Goal: Transaction & Acquisition: Subscribe to service/newsletter

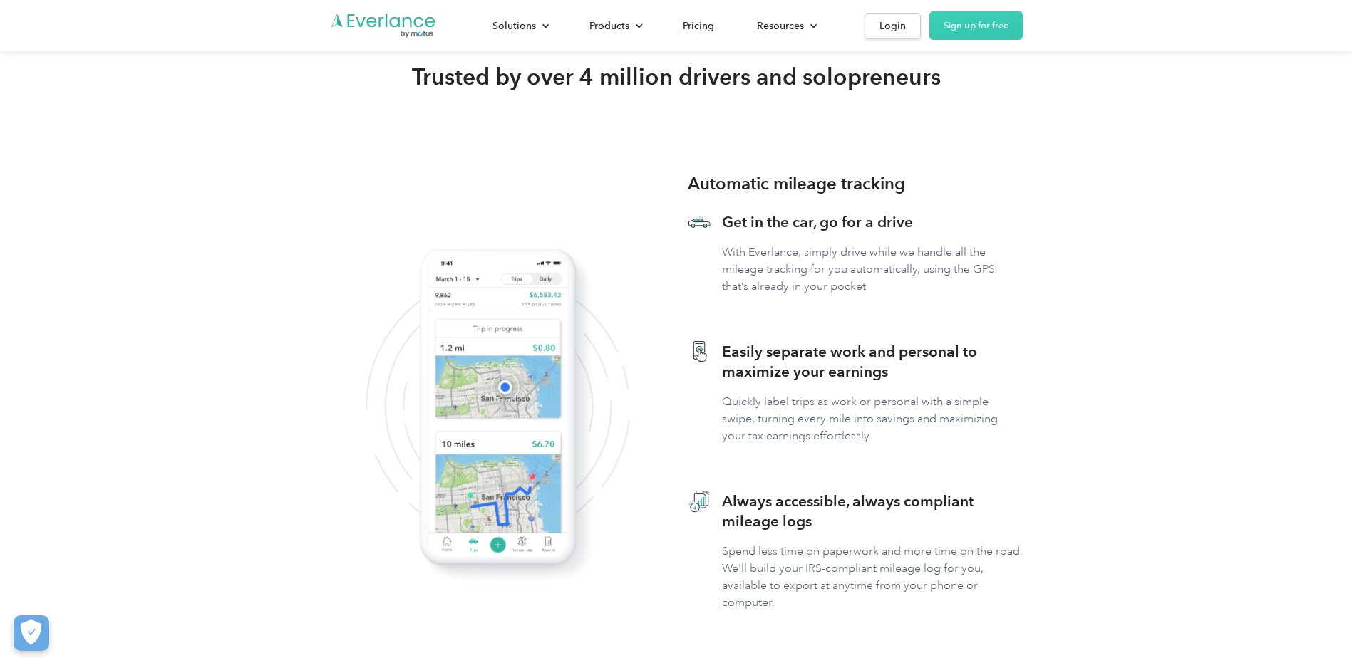
scroll to position [428, 0]
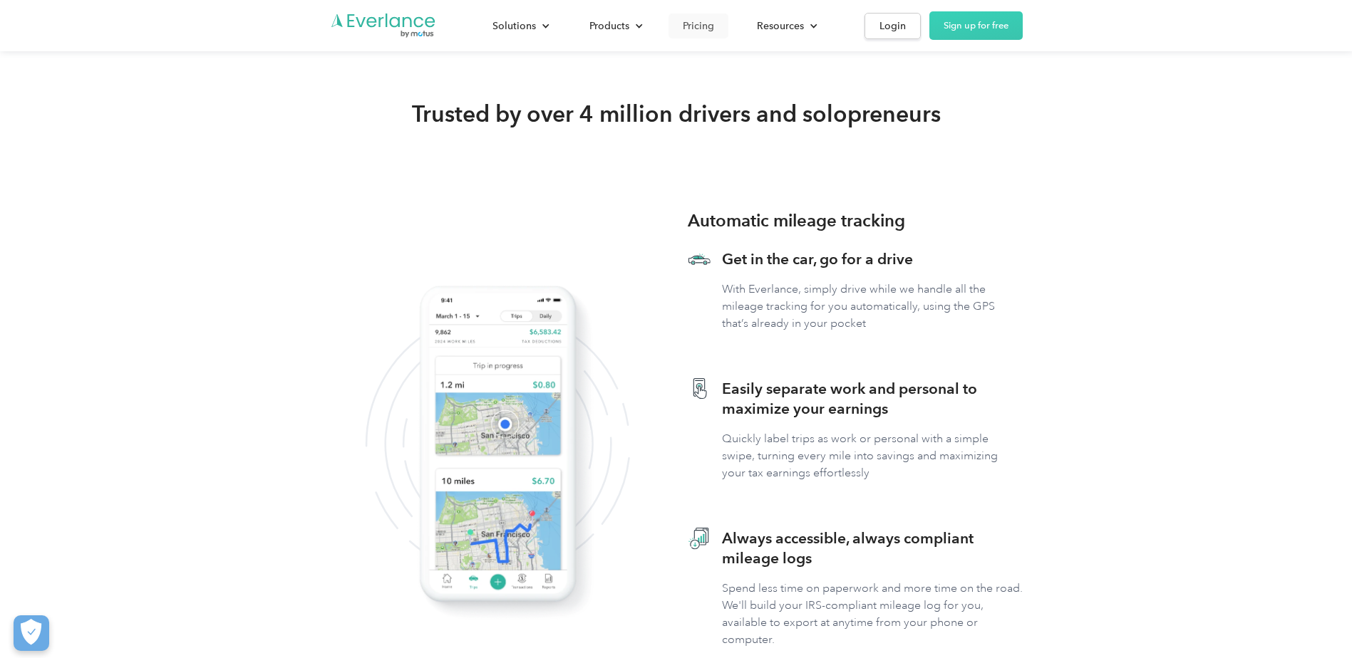
click at [694, 31] on div "Pricing" at bounding box center [698, 26] width 31 height 18
click at [699, 23] on div "Pricing" at bounding box center [698, 26] width 31 height 18
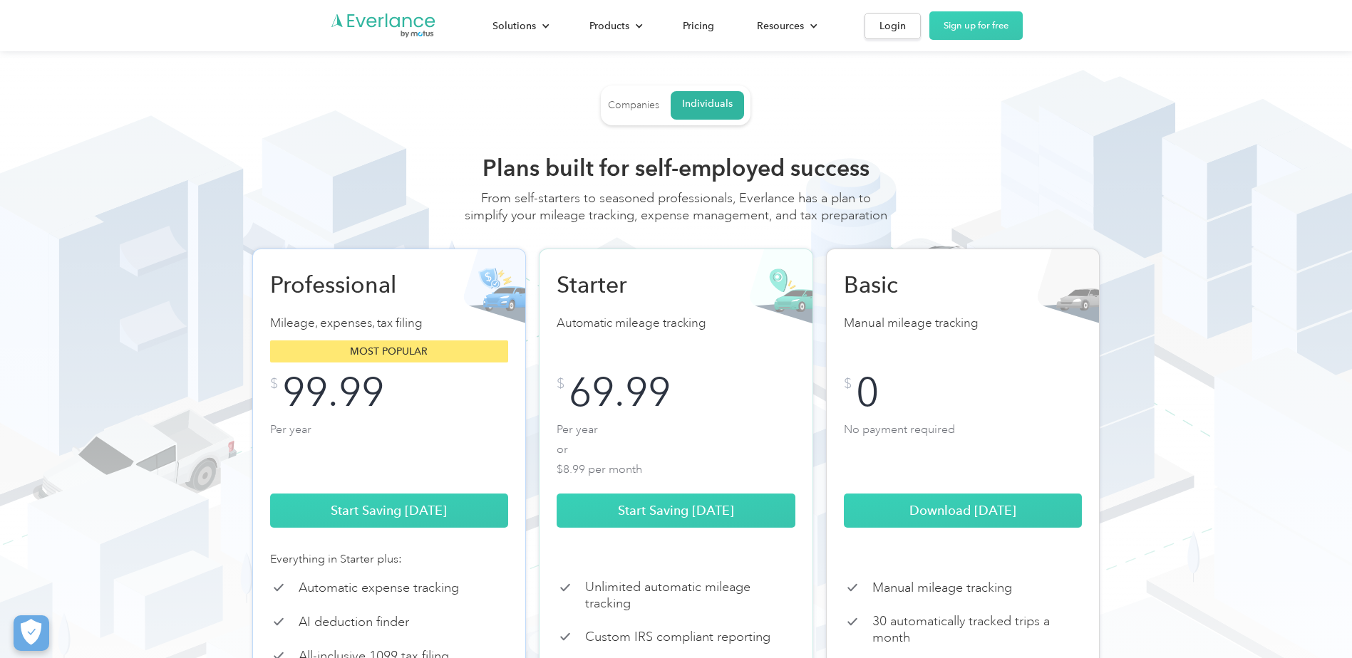
click at [628, 108] on div "Companies" at bounding box center [633, 105] width 51 height 13
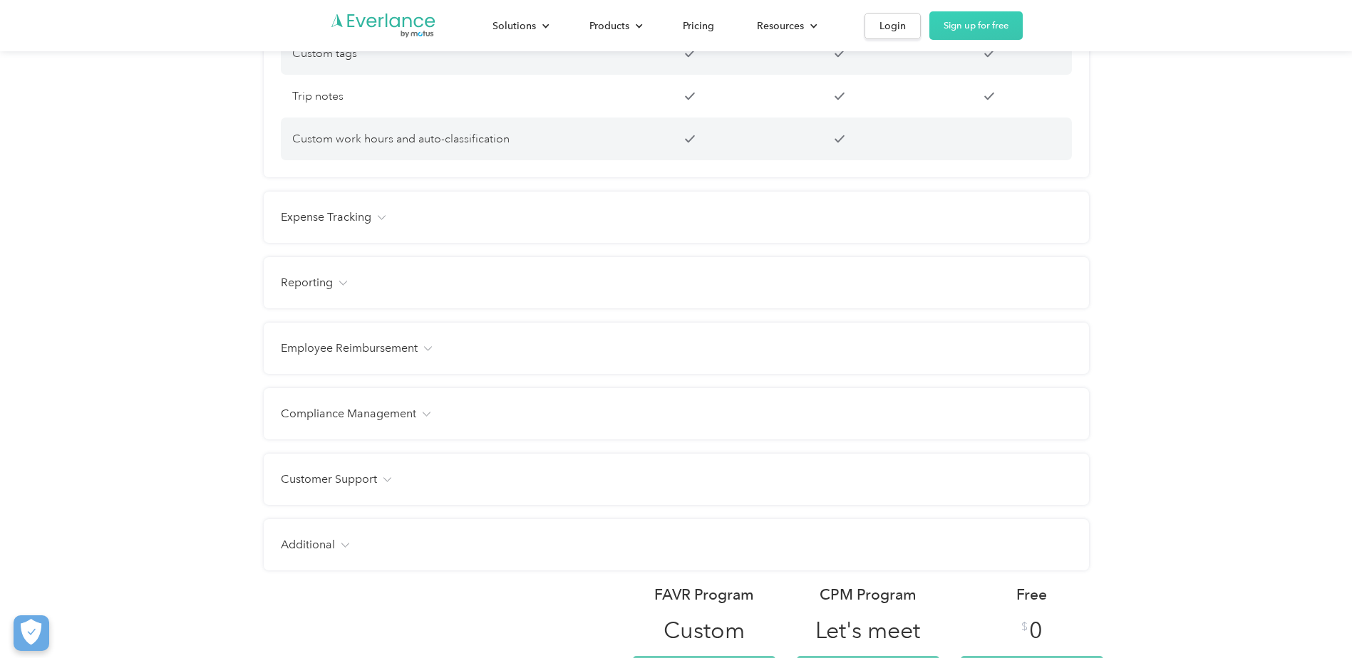
scroll to position [1425, 0]
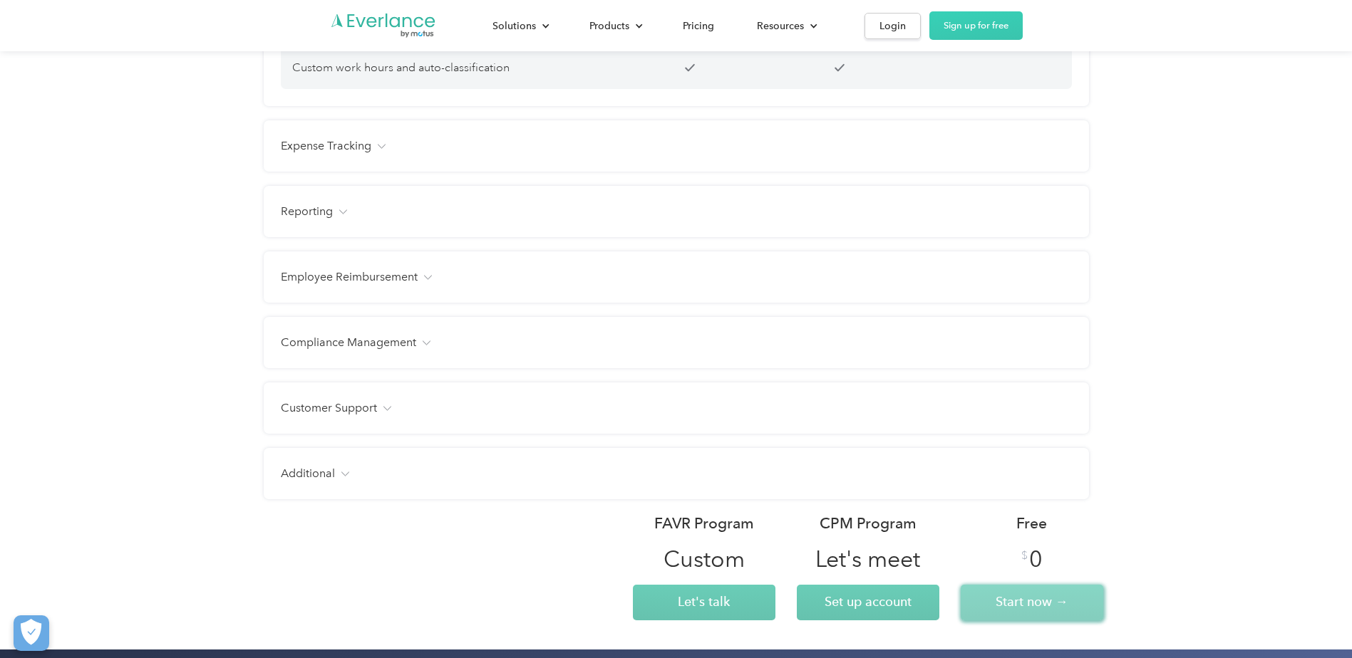
click at [986, 606] on link "Start now →" at bounding box center [1032, 603] width 143 height 36
